Goal: Transaction & Acquisition: Purchase product/service

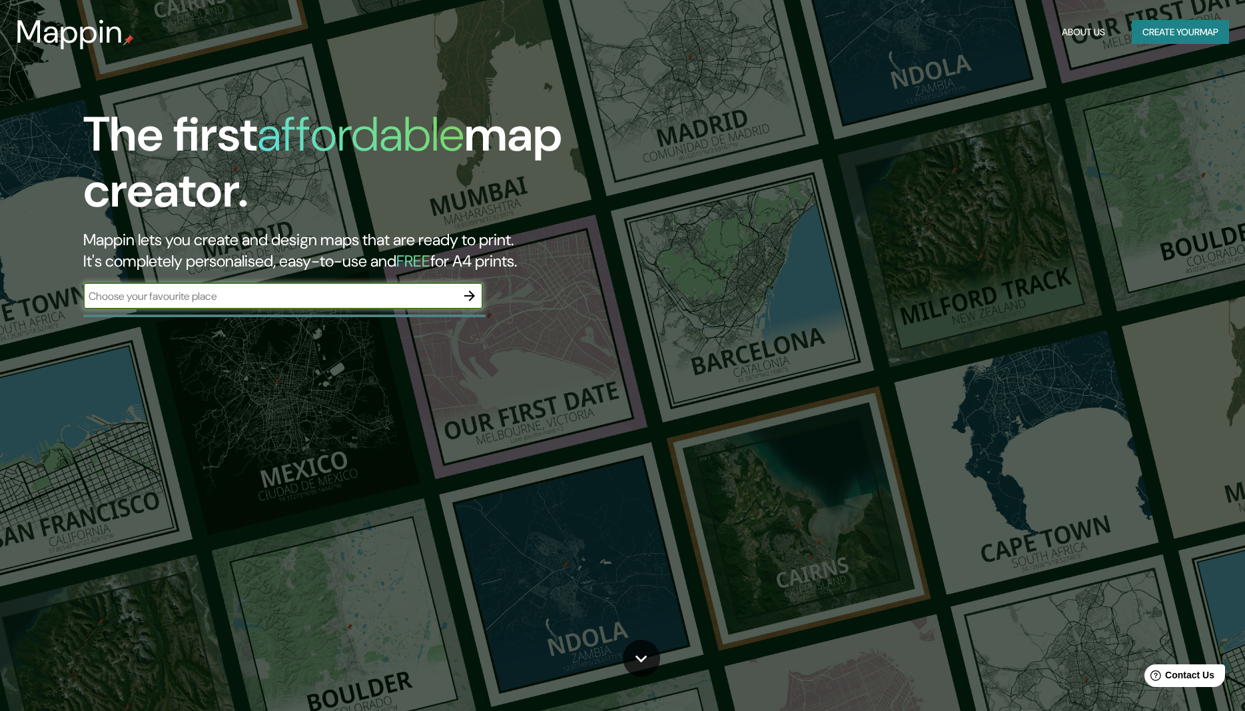
click at [266, 301] on input "text" at bounding box center [269, 295] width 373 height 15
type input "s"
type input "catache"
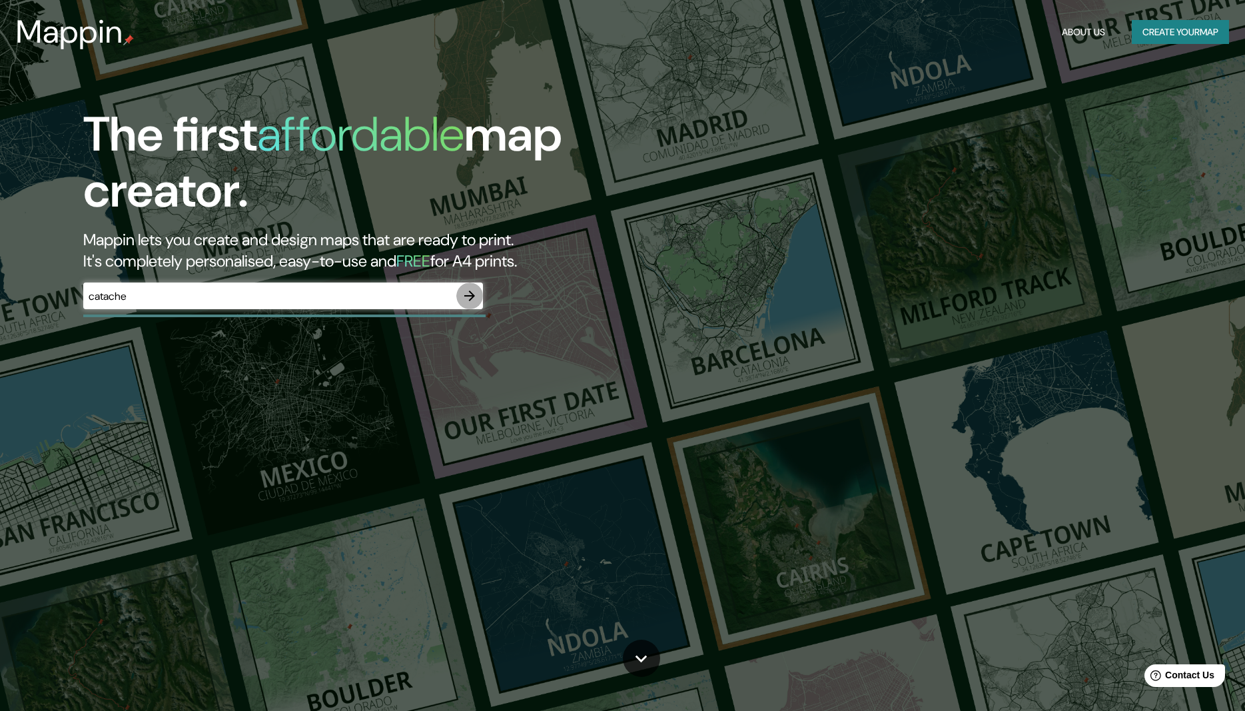
click at [473, 293] on icon "button" at bounding box center [470, 296] width 16 height 16
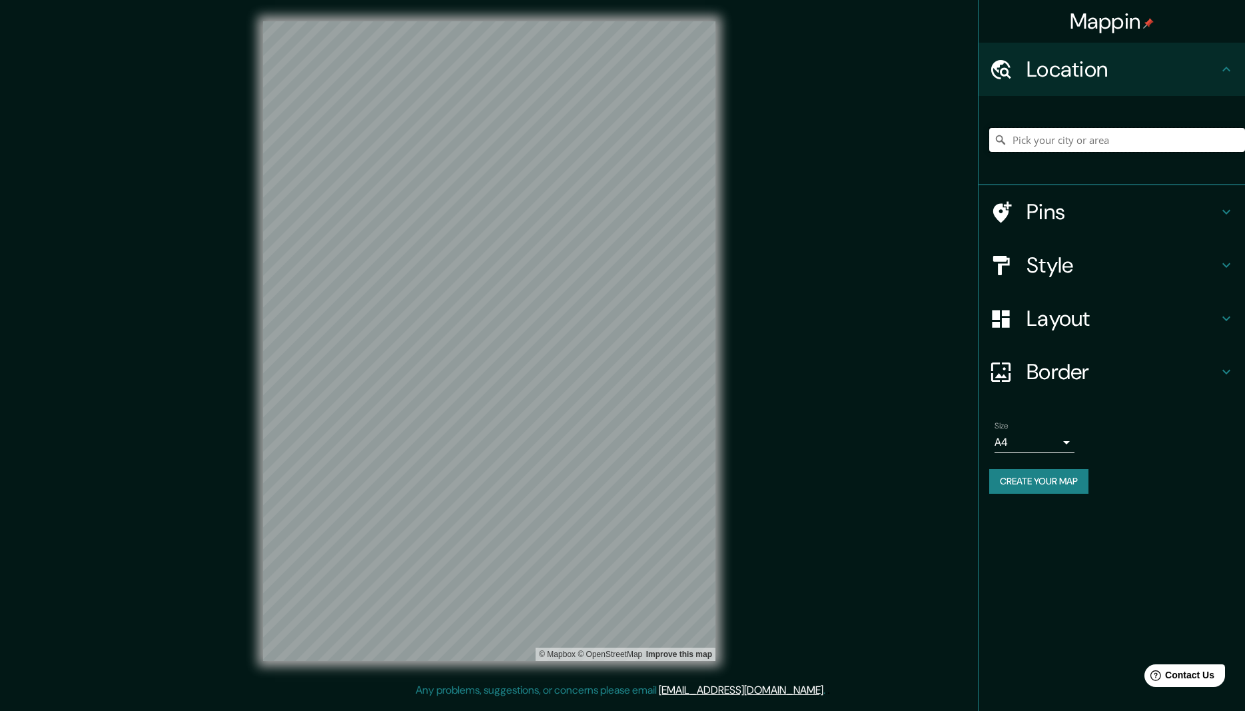
click at [1053, 130] on input "Pick your city or area" at bounding box center [1117, 140] width 256 height 24
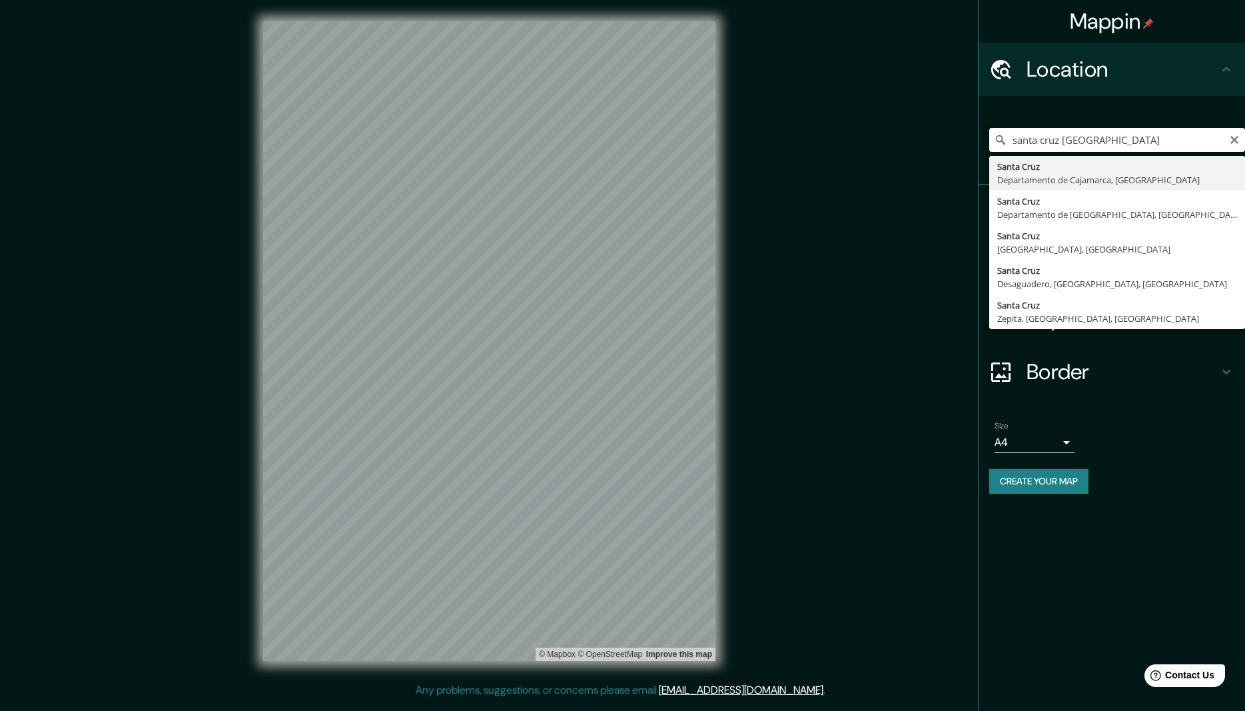
type input "[GEOGRAPHIC_DATA], [GEOGRAPHIC_DATA], [GEOGRAPHIC_DATA]"
